Goal: Information Seeking & Learning: Find contact information

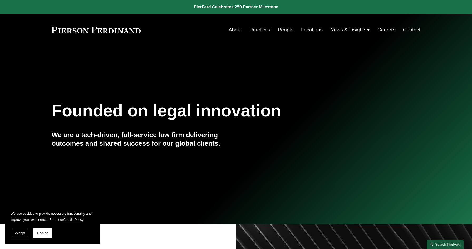
click at [415, 29] on link "Contact" at bounding box center [411, 30] width 17 height 10
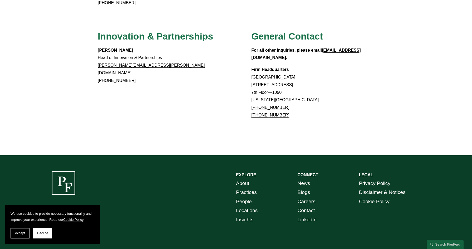
scroll to position [476, 0]
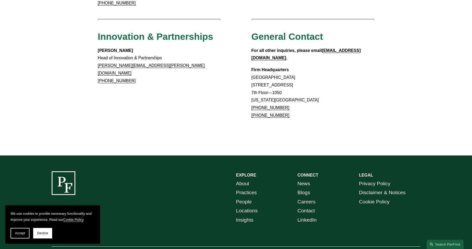
drag, startPoint x: 252, startPoint y: 57, endPoint x: 313, endPoint y: 57, distance: 61.4
click at [313, 66] on p "Firm Headquarters Rockefeller Center 1270 Avenue of the Americas 7th Floor—1050…" at bounding box center [312, 92] width 123 height 53
copy p "1270 Avenue of the Americas"
drag, startPoint x: 251, startPoint y: 65, endPoint x: 285, endPoint y: 67, distance: 33.5
click at [285, 67] on p "Firm Headquarters Rockefeller Center 1270 Avenue of the Americas 7th Floor—1050…" at bounding box center [312, 92] width 123 height 53
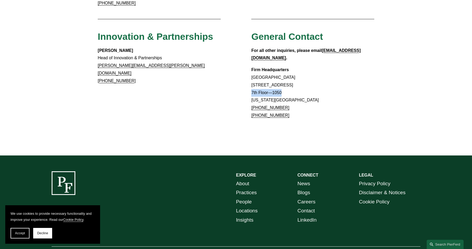
copy p "7th Floor—1050"
